Goal: Communication & Community: Answer question/provide support

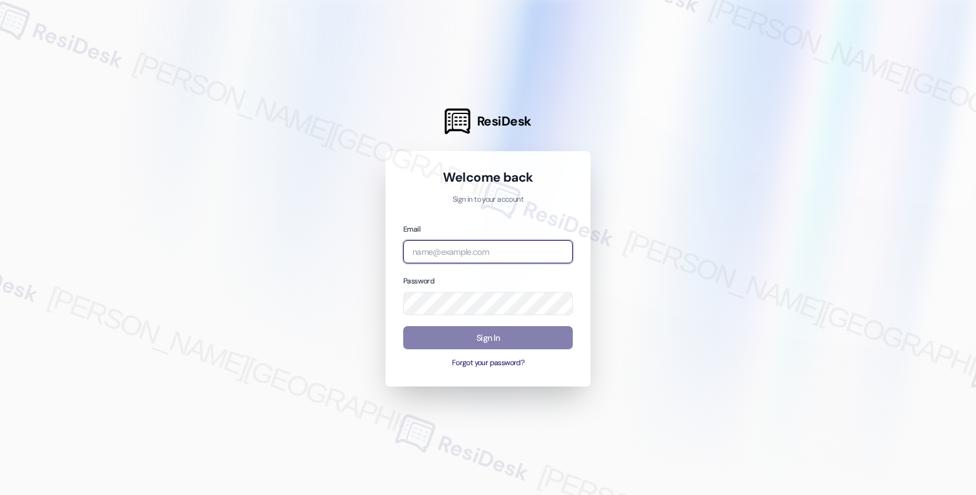
click at [454, 257] on input "email" at bounding box center [488, 252] width 170 height 24
type input "[EMAIL_ADDRESS][PERSON_NAME][DOMAIN_NAME]"
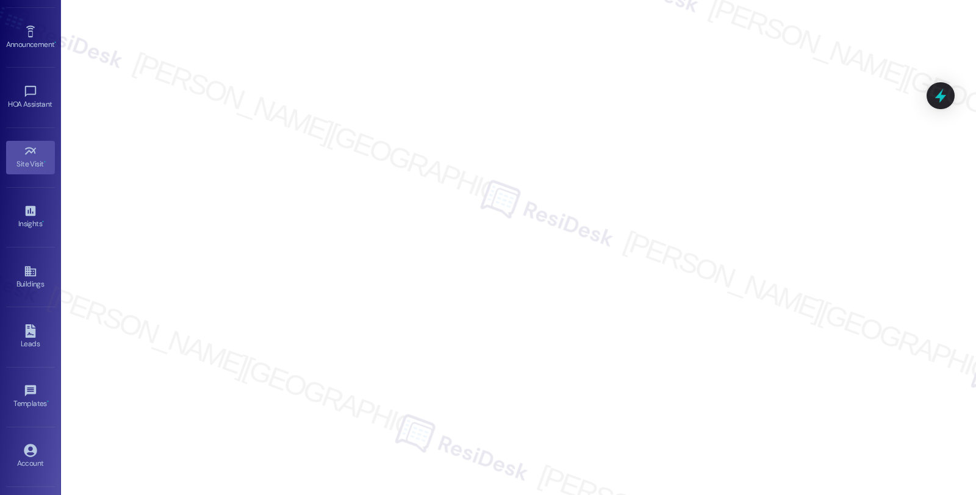
scroll to position [135, 0]
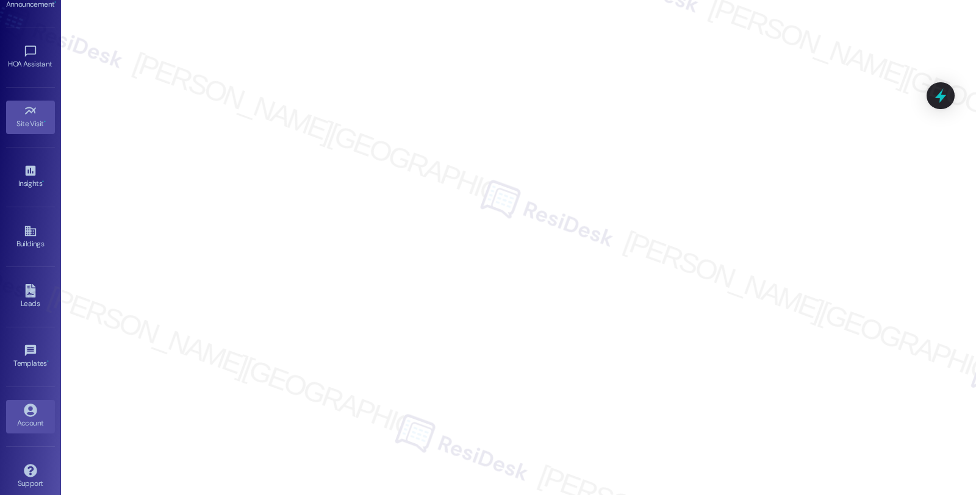
click at [34, 405] on icon at bounding box center [30, 410] width 13 height 13
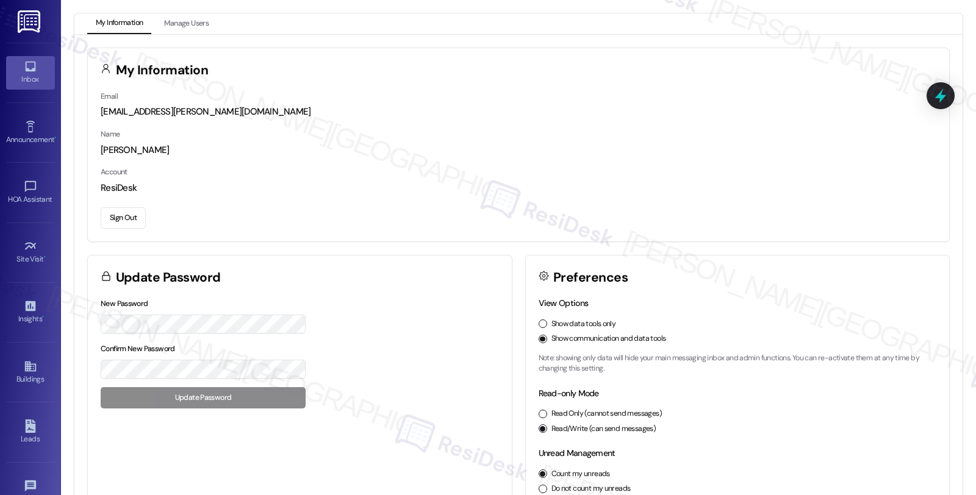
click at [25, 74] on div "Inbox" at bounding box center [30, 79] width 61 height 12
